Goal: Ask a question: Seek information or help from site administrators or community

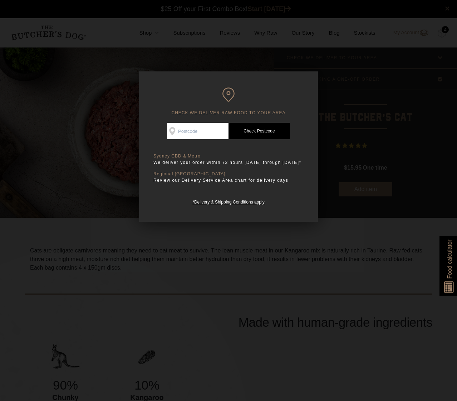
click at [210, 128] on input "Check Availability At" at bounding box center [197, 131] width 61 height 16
type input "2046"
click at [245, 128] on link "Check Postcode" at bounding box center [258, 131] width 61 height 16
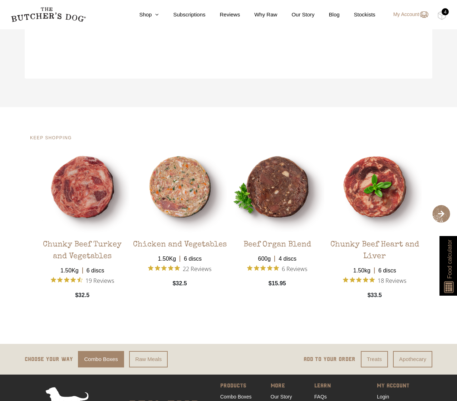
scroll to position [1079, 0]
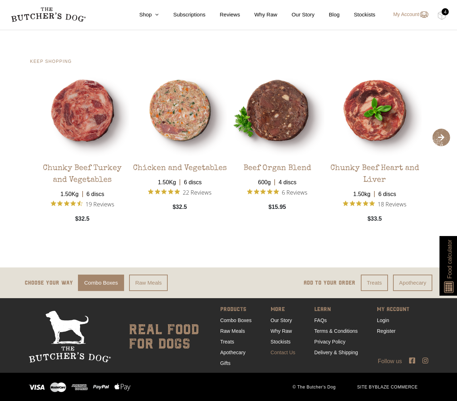
click at [286, 353] on link "Contact Us" at bounding box center [282, 353] width 25 height 6
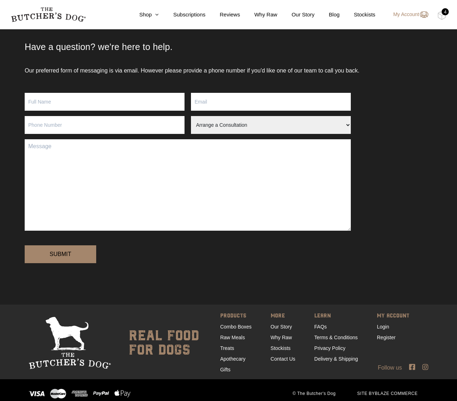
scroll to position [65, 0]
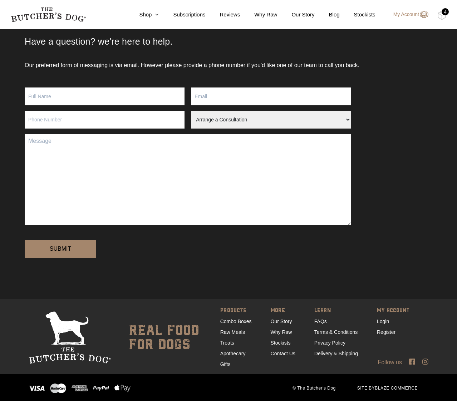
click at [93, 98] on input "Contact form" at bounding box center [105, 97] width 160 height 18
type input "Jason Jacobs"
type input "jason@jjmail.me"
type input "0414987206"
click at [229, 124] on select "Arrange a Consultation Become a Stockist Order Query Stock Enquiry" at bounding box center [271, 120] width 160 height 18
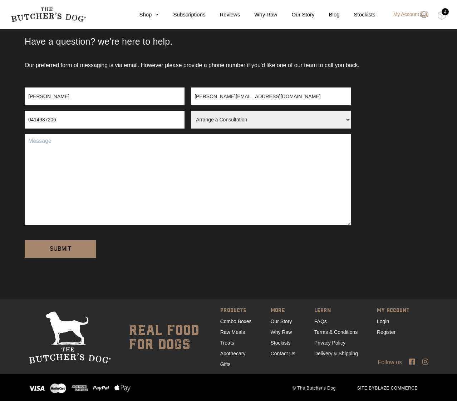
select select "Order Query"
click at [191, 111] on select "Arrange a Consultation Become a Stockist Order Query Stock Enquiry" at bounding box center [271, 120] width 160 height 18
click at [211, 153] on textarea "Contact form" at bounding box center [188, 179] width 326 height 91
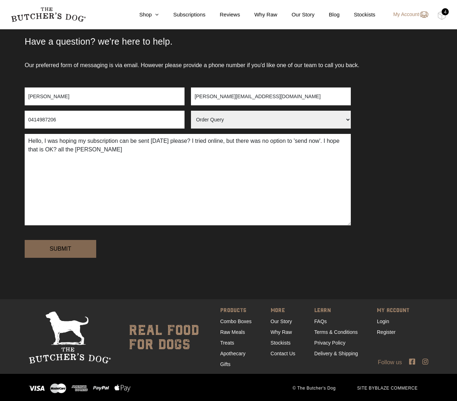
click at [65, 245] on input "Submit" at bounding box center [60, 249] width 71 height 18
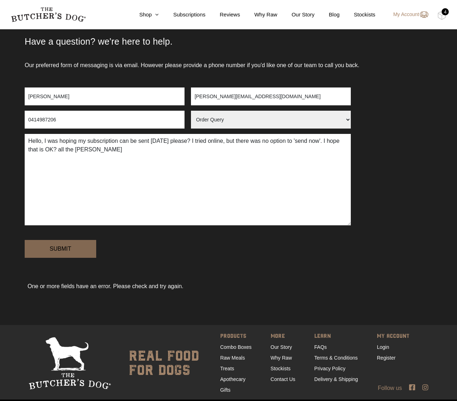
click at [64, 250] on input "Submit" at bounding box center [60, 249] width 71 height 18
click at [158, 118] on input "0414987206" at bounding box center [105, 120] width 160 height 18
click at [103, 99] on input "Jason Jacobs" at bounding box center [105, 97] width 160 height 18
click at [246, 98] on input "jason@jjmail.me" at bounding box center [271, 97] width 160 height 18
click at [134, 124] on input "0414987206" at bounding box center [105, 120] width 160 height 18
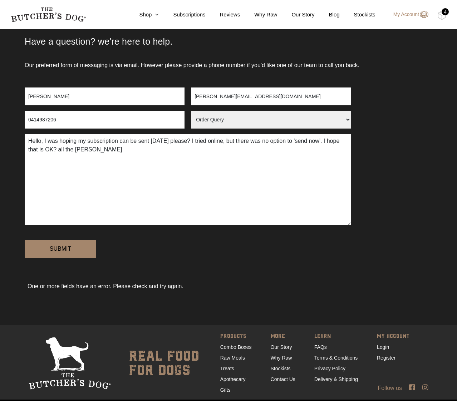
click at [261, 117] on select "Arrange a Consultation Become a Stockist Order Query Stock Enquiry" at bounding box center [271, 120] width 160 height 18
click at [191, 111] on select "Arrange a Consultation Become a Stockist Order Query Stock Enquiry" at bounding box center [271, 120] width 160 height 18
click at [44, 150] on textarea "Hello, I was hoping my subscription can be sent today please? I tried online, b…" at bounding box center [188, 179] width 326 height 91
type textarea "Hello, I was hoping my subscription can be sent today please? I tried online, b…"
click at [57, 247] on input "Submit" at bounding box center [60, 249] width 71 height 18
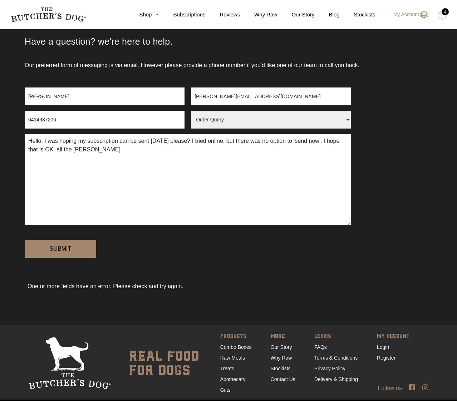
click at [158, 185] on textarea "Hello, I was hoping my subscription can be sent today please? I tried online, b…" at bounding box center [188, 179] width 326 height 91
drag, startPoint x: 130, startPoint y: 164, endPoint x: 78, endPoint y: 155, distance: 53.2
click at [78, 155] on textarea "Hello, I was hoping my subscription can be sent today please? I tried online, b…" at bounding box center [188, 179] width 326 height 91
paste textarea "Hello, I was hoping my subscription can be sent today please? I tried online, b…"
type textarea "Hello, I was hoping my subscription can be sent today please? I tried online, b…"
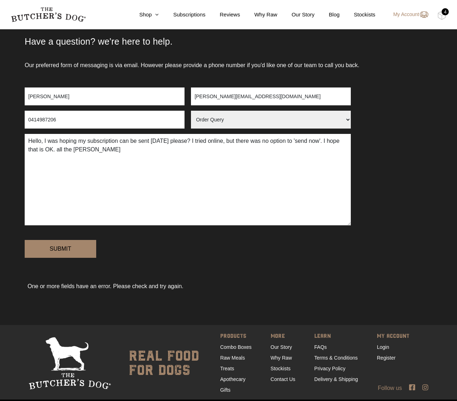
click at [93, 96] on input "[PERSON_NAME]" at bounding box center [105, 97] width 160 height 18
type input "[PERSON_NAME]"
type input "jason@jjmail.me"
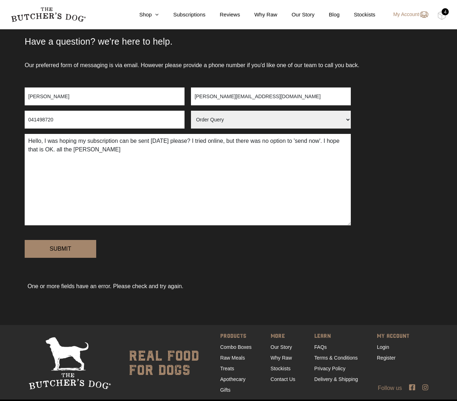
type input "0414987206"
click at [66, 253] on input "Submit" at bounding box center [60, 249] width 71 height 18
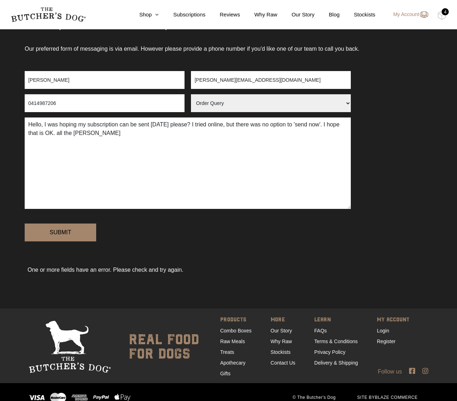
scroll to position [90, 0]
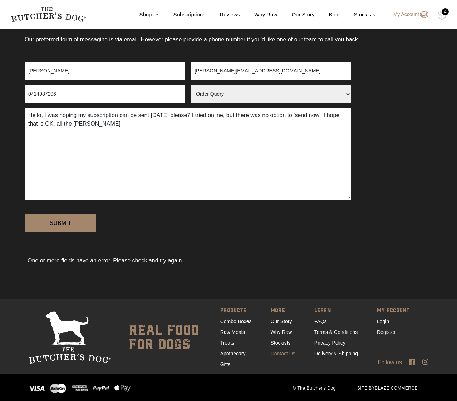
click at [278, 351] on link "Contact Us" at bounding box center [282, 354] width 25 height 6
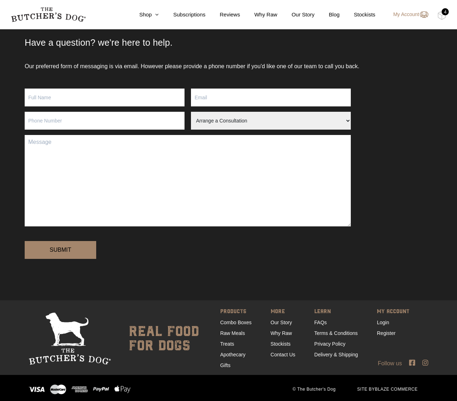
scroll to position [65, 0]
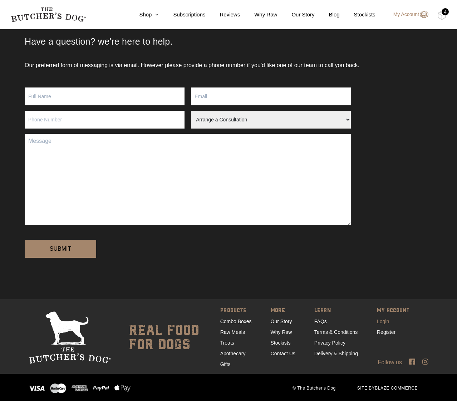
click at [379, 320] on link "Login" at bounding box center [382, 322] width 12 height 6
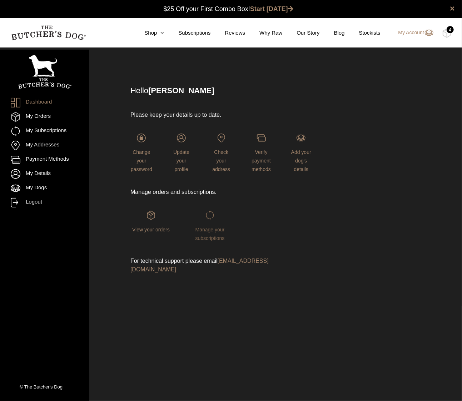
click at [217, 235] on link "Manage your subscriptions" at bounding box center [209, 226] width 41 height 30
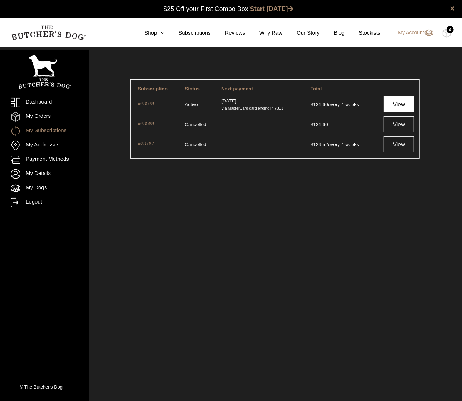
click at [394, 105] on link "View" at bounding box center [399, 104] width 30 height 16
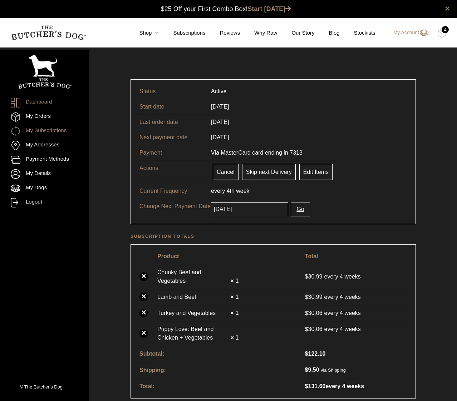
click at [39, 103] on link "Dashboard" at bounding box center [45, 103] width 68 height 10
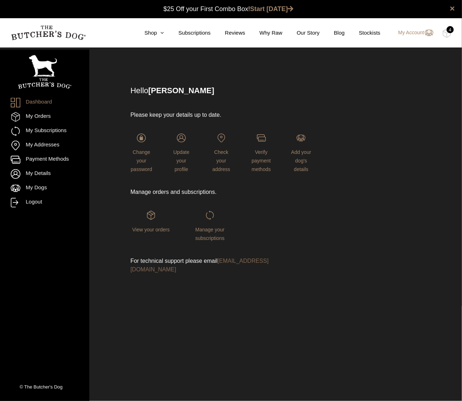
click at [248, 262] on link "[EMAIL_ADDRESS][DOMAIN_NAME]" at bounding box center [199, 265] width 138 height 15
